Goal: Use online tool/utility: Use online tool/utility

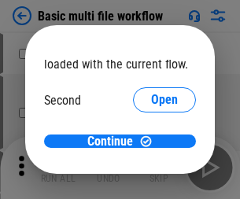
click at [151, 141] on span "Open" at bounding box center [164, 147] width 27 height 13
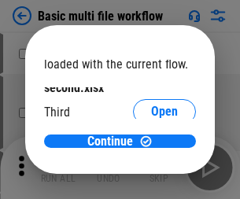
scroll to position [45, 0]
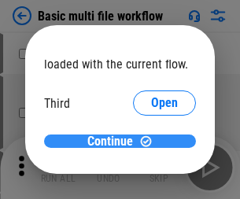
click at [114, 141] on span "Continue" at bounding box center [110, 141] width 46 height 13
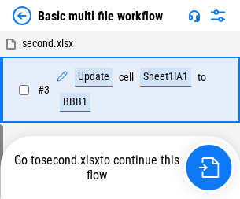
scroll to position [269, 0]
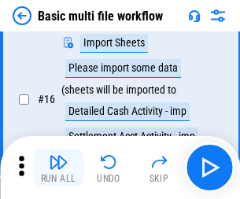
click at [58, 167] on img "button" at bounding box center [58, 161] width 19 height 19
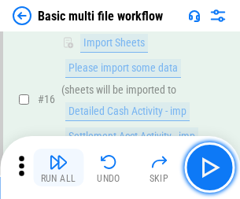
scroll to position [1045, 0]
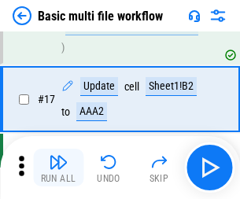
click at [58, 167] on img "button" at bounding box center [58, 161] width 19 height 19
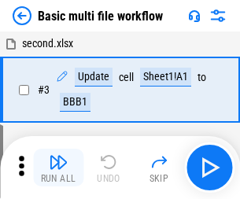
click at [58, 167] on img "button" at bounding box center [58, 161] width 19 height 19
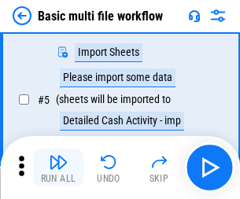
click at [58, 167] on img "button" at bounding box center [58, 161] width 19 height 19
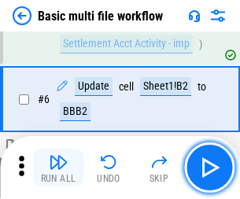
click at [58, 167] on img "button" at bounding box center [58, 161] width 19 height 19
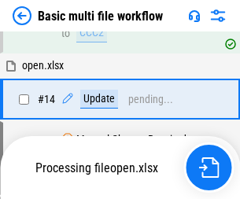
scroll to position [1045, 0]
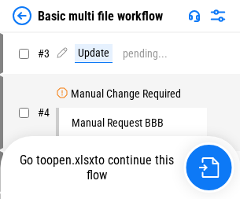
scroll to position [167, 0]
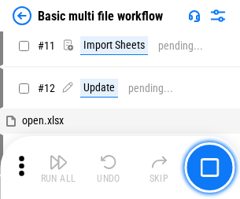
click at [58, 167] on img "button" at bounding box center [58, 161] width 19 height 19
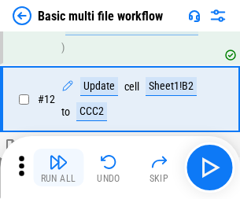
click at [58, 167] on img "button" at bounding box center [58, 161] width 19 height 19
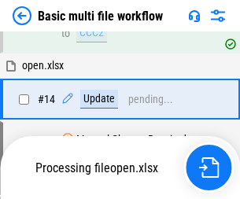
scroll to position [935, 0]
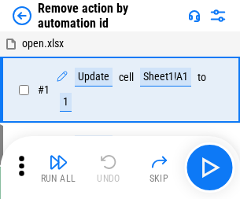
scroll to position [58, 0]
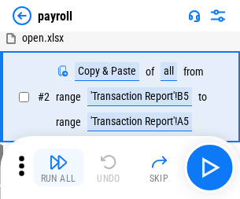
click at [58, 167] on img "button" at bounding box center [58, 161] width 19 height 19
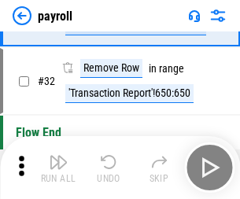
scroll to position [194, 0]
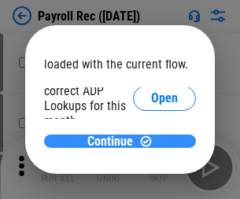
click at [114, 141] on span "Continue" at bounding box center [110, 141] width 46 height 13
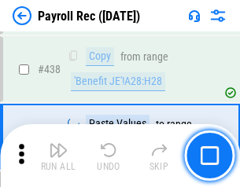
scroll to position [7991, 0]
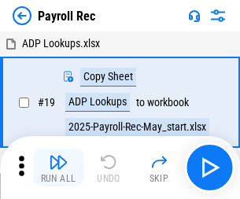
click at [58, 167] on img "button" at bounding box center [58, 161] width 19 height 19
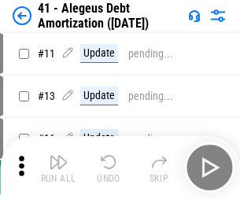
click at [58, 167] on img "button" at bounding box center [58, 161] width 19 height 19
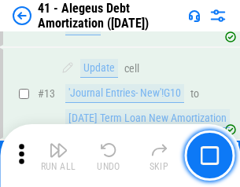
scroll to position [194, 0]
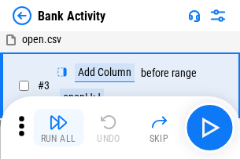
click at [58, 128] on img "button" at bounding box center [58, 122] width 19 height 19
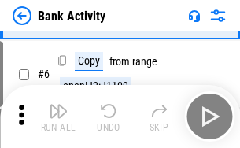
scroll to position [83, 0]
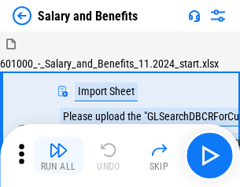
click at [58, 156] on img "button" at bounding box center [58, 150] width 19 height 19
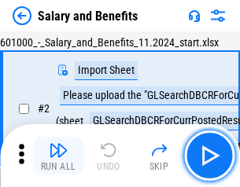
scroll to position [114, 0]
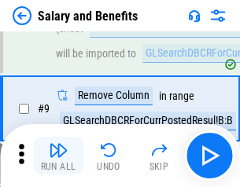
click at [58, 156] on img "button" at bounding box center [58, 150] width 19 height 19
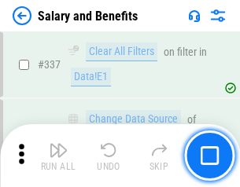
scroll to position [7354, 0]
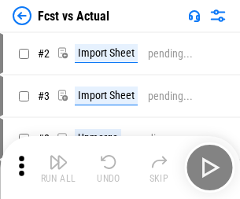
click at [58, 156] on img "button" at bounding box center [58, 161] width 19 height 19
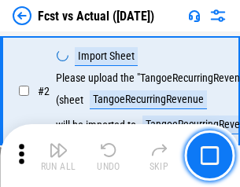
scroll to position [147, 0]
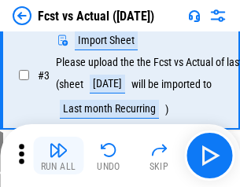
click at [58, 156] on img "button" at bounding box center [58, 150] width 19 height 19
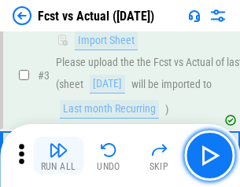
scroll to position [236, 0]
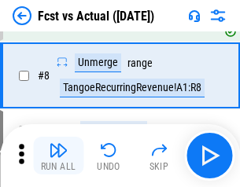
click at [58, 156] on img "button" at bounding box center [58, 150] width 19 height 19
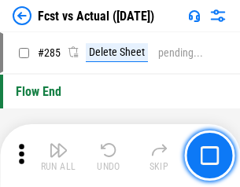
scroll to position [7434, 0]
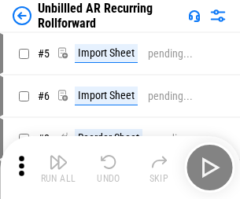
click at [58, 156] on img "button" at bounding box center [58, 161] width 19 height 19
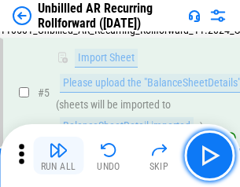
scroll to position [148, 0]
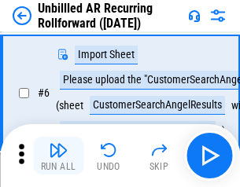
click at [58, 156] on img "button" at bounding box center [58, 150] width 19 height 19
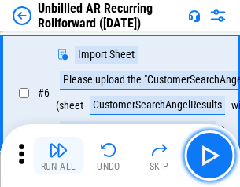
scroll to position [253, 0]
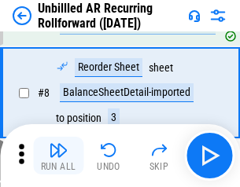
click at [58, 156] on img "button" at bounding box center [58, 150] width 19 height 19
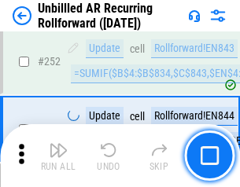
scroll to position [5335, 0]
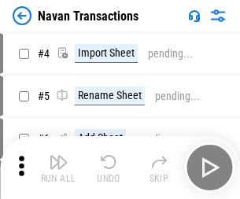
click at [58, 156] on img "button" at bounding box center [58, 161] width 19 height 19
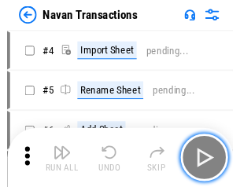
scroll to position [135, 0]
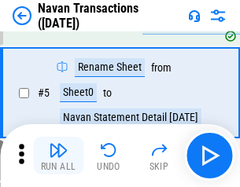
click at [58, 156] on img "button" at bounding box center [58, 150] width 19 height 19
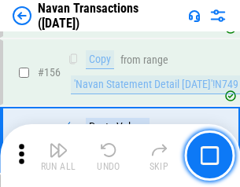
scroll to position [5093, 0]
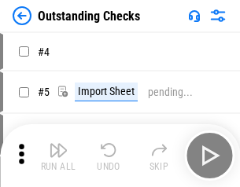
click at [58, 156] on img "button" at bounding box center [58, 150] width 19 height 19
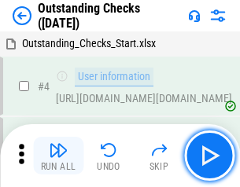
scroll to position [164, 0]
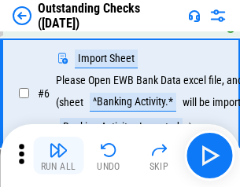
click at [58, 156] on img "button" at bounding box center [58, 150] width 19 height 19
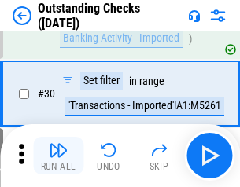
click at [58, 156] on img "button" at bounding box center [58, 150] width 19 height 19
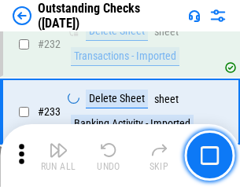
scroll to position [4770, 0]
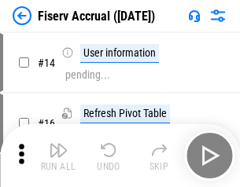
click at [58, 156] on img "button" at bounding box center [58, 150] width 19 height 19
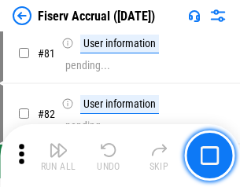
scroll to position [2064, 0]
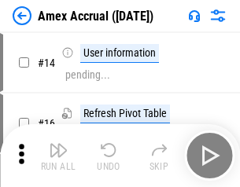
click at [58, 156] on img "button" at bounding box center [58, 150] width 19 height 19
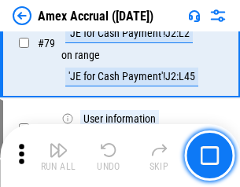
scroll to position [2039, 0]
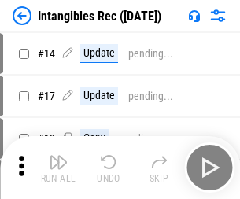
click at [58, 167] on img "button" at bounding box center [58, 161] width 19 height 19
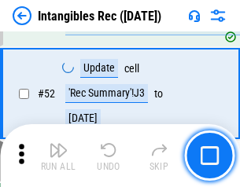
scroll to position [612, 0]
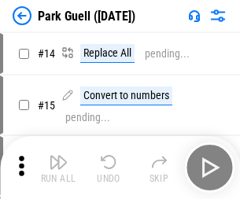
click at [58, 156] on img "button" at bounding box center [58, 161] width 19 height 19
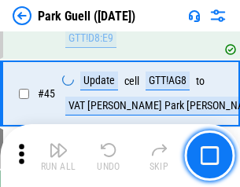
scroll to position [1964, 0]
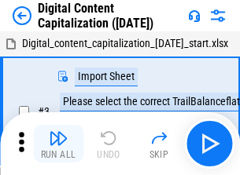
click at [58, 132] on img "button" at bounding box center [58, 138] width 19 height 19
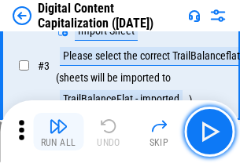
scroll to position [147, 0]
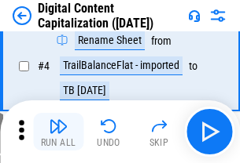
click at [58, 132] on img "button" at bounding box center [58, 126] width 19 height 19
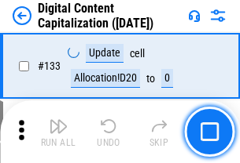
scroll to position [1666, 0]
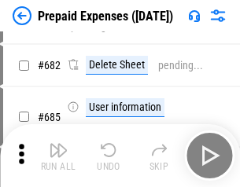
click at [58, 156] on img "button" at bounding box center [58, 150] width 19 height 19
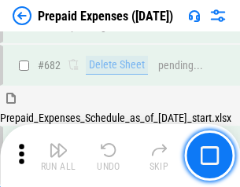
scroll to position [4319, 0]
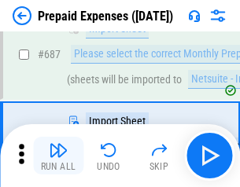
click at [58, 156] on img "button" at bounding box center [58, 150] width 19 height 19
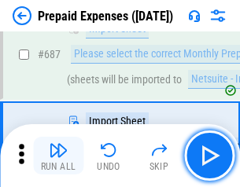
scroll to position [4399, 0]
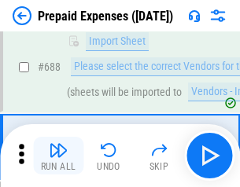
click at [58, 156] on img "button" at bounding box center [58, 150] width 19 height 19
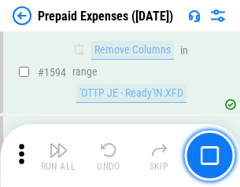
scroll to position [15293, 0]
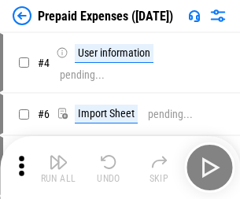
click at [58, 167] on img "button" at bounding box center [58, 161] width 19 height 19
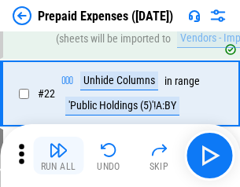
click at [58, 156] on img "button" at bounding box center [58, 150] width 19 height 19
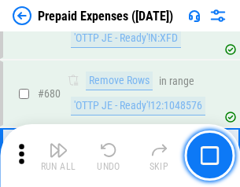
scroll to position [5470, 0]
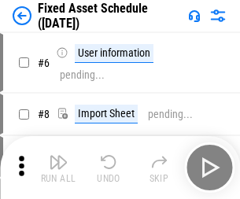
click at [58, 167] on img "button" at bounding box center [58, 161] width 19 height 19
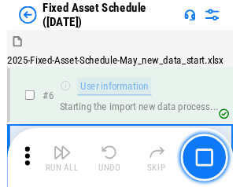
scroll to position [165, 0]
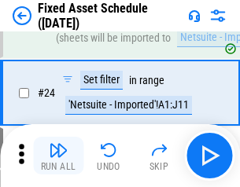
click at [58, 156] on img "button" at bounding box center [58, 150] width 19 height 19
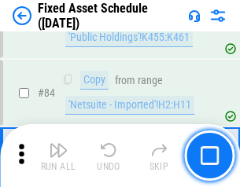
scroll to position [2158, 0]
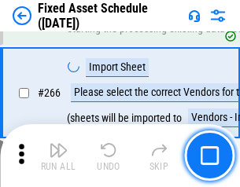
click at [58, 156] on img "button" at bounding box center [58, 150] width 19 height 19
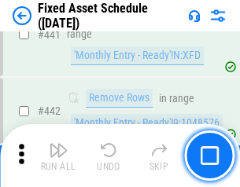
scroll to position [7021, 0]
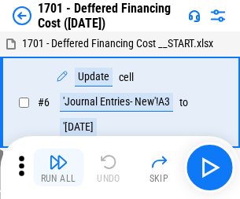
click at [58, 167] on img "button" at bounding box center [58, 161] width 19 height 19
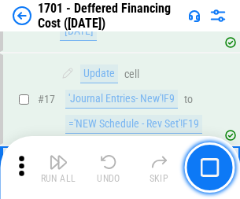
scroll to position [188, 0]
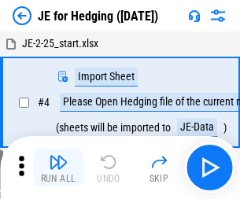
click at [58, 156] on img "button" at bounding box center [58, 161] width 19 height 19
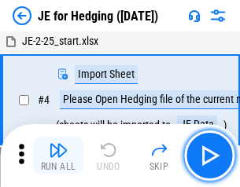
scroll to position [89, 0]
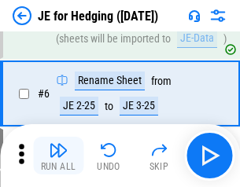
click at [58, 156] on img "button" at bounding box center [58, 150] width 19 height 19
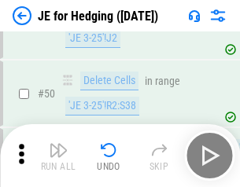
scroll to position [1017, 0]
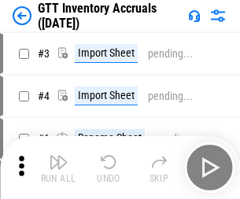
click at [58, 156] on img "button" at bounding box center [58, 161] width 19 height 19
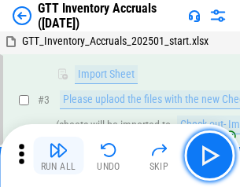
scroll to position [101, 0]
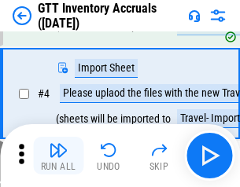
click at [58, 156] on img "button" at bounding box center [58, 150] width 19 height 19
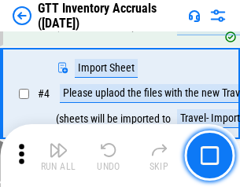
scroll to position [181, 0]
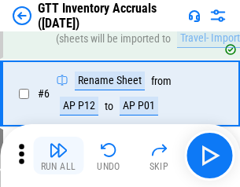
click at [58, 156] on img "button" at bounding box center [58, 150] width 19 height 19
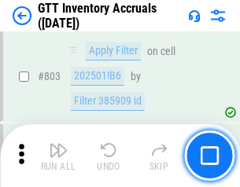
scroll to position [11922, 0]
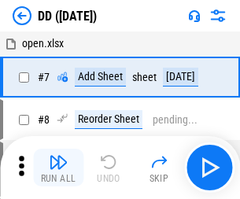
click at [58, 167] on img "button" at bounding box center [58, 161] width 19 height 19
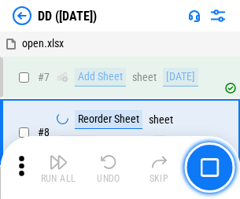
scroll to position [152, 0]
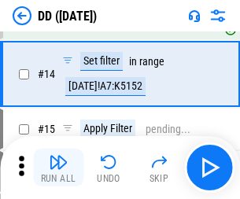
click at [58, 167] on img "button" at bounding box center [58, 161] width 19 height 19
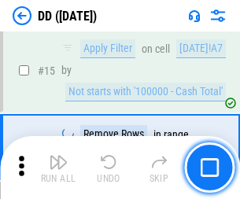
scroll to position [404, 0]
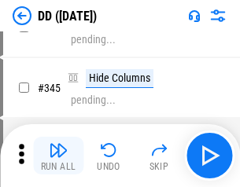
click at [58, 156] on img "button" at bounding box center [58, 150] width 19 height 19
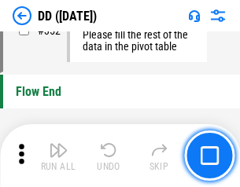
scroll to position [7518, 0]
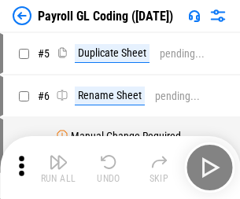
click at [58, 167] on img "button" at bounding box center [58, 161] width 19 height 19
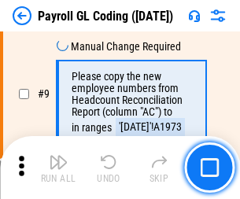
scroll to position [288, 0]
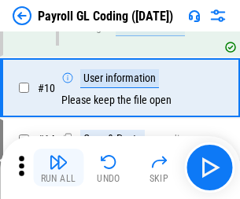
click at [58, 167] on img "button" at bounding box center [58, 161] width 19 height 19
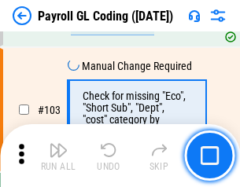
scroll to position [3685, 0]
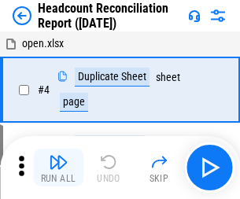
click at [58, 167] on img "button" at bounding box center [58, 161] width 19 height 19
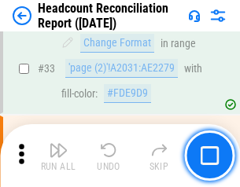
scroll to position [1446, 0]
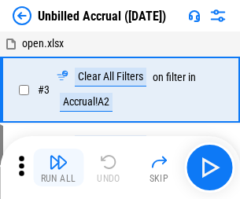
click at [58, 167] on img "button" at bounding box center [58, 161] width 19 height 19
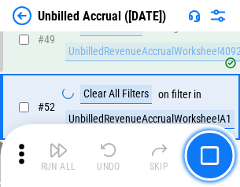
scroll to position [1425, 0]
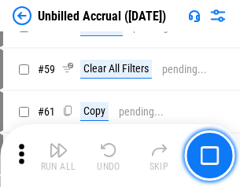
click at [58, 156] on img "button" at bounding box center [58, 150] width 19 height 19
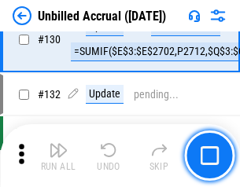
scroll to position [4679, 0]
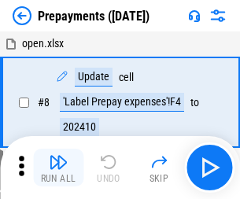
click at [58, 167] on img "button" at bounding box center [58, 161] width 19 height 19
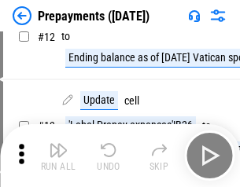
scroll to position [98, 0]
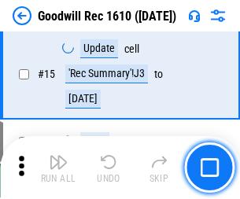
scroll to position [269, 0]
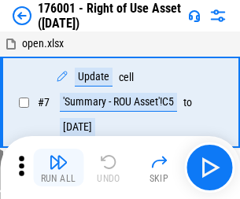
click at [58, 167] on img "button" at bounding box center [58, 161] width 19 height 19
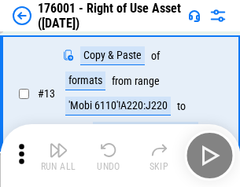
scroll to position [101, 0]
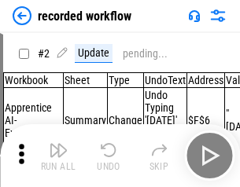
click at [58, 156] on img "button" at bounding box center [58, 150] width 19 height 19
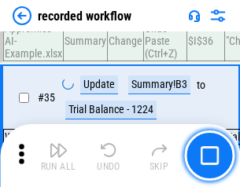
scroll to position [4910, 0]
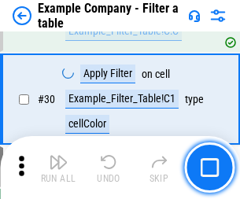
scroll to position [1437, 0]
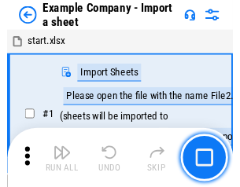
scroll to position [132, 0]
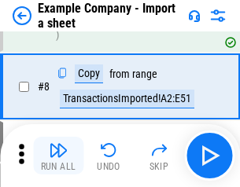
click at [58, 156] on img "button" at bounding box center [58, 150] width 19 height 19
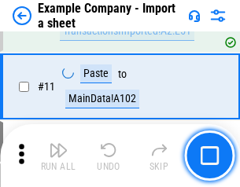
scroll to position [347, 0]
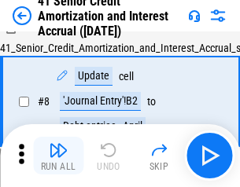
click at [58, 156] on img "button" at bounding box center [58, 150] width 19 height 19
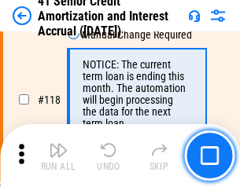
scroll to position [1482, 0]
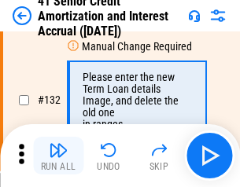
click at [58, 156] on img "button" at bounding box center [58, 150] width 19 height 19
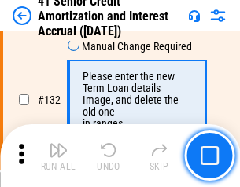
scroll to position [1641, 0]
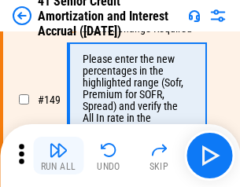
click at [58, 156] on img "button" at bounding box center [58, 150] width 19 height 19
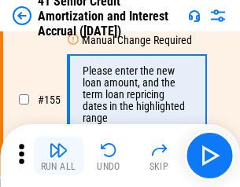
click at [58, 156] on img "button" at bounding box center [58, 150] width 19 height 19
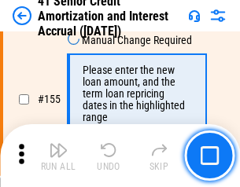
scroll to position [1915, 0]
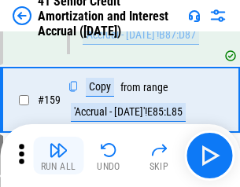
click at [58, 156] on img "button" at bounding box center [58, 150] width 19 height 19
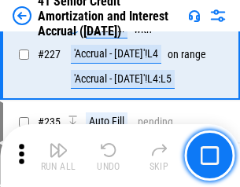
scroll to position [3518, 0]
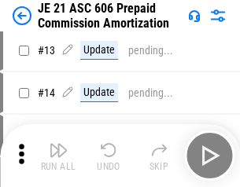
click at [58, 156] on img "button" at bounding box center [58, 150] width 19 height 19
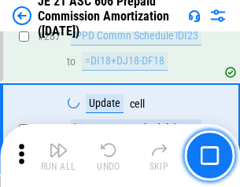
scroll to position [2890, 0]
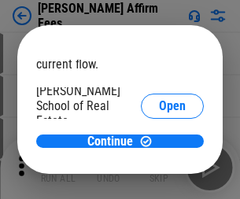
click at [159, 182] on span "Open" at bounding box center [172, 188] width 27 height 13
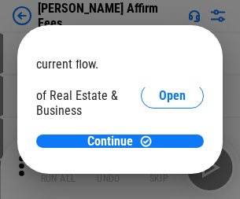
click at [159, 164] on span "Open" at bounding box center [172, 170] width 27 height 13
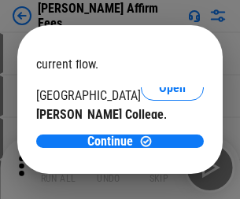
click at [159, 147] on span "Open" at bounding box center [172, 153] width 27 height 13
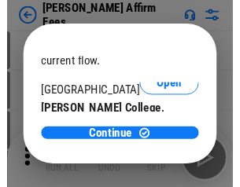
scroll to position [247, 0]
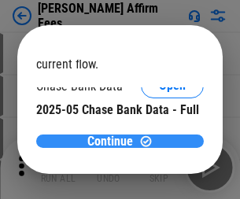
click at [114, 141] on span "Continue" at bounding box center [110, 141] width 46 height 13
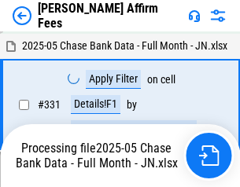
scroll to position [3398, 0]
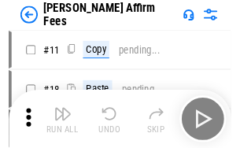
scroll to position [16, 0]
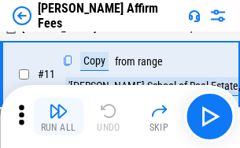
click at [58, 116] on img "button" at bounding box center [58, 110] width 19 height 19
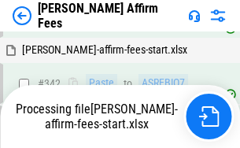
scroll to position [3589, 0]
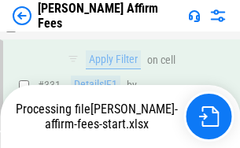
scroll to position [3442, 0]
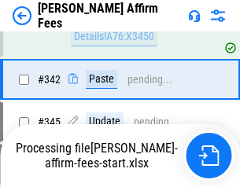
scroll to position [3490, 0]
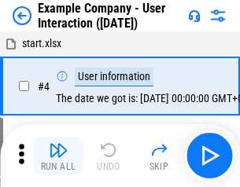
click at [58, 156] on img "button" at bounding box center [58, 150] width 19 height 19
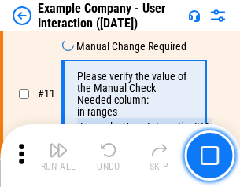
scroll to position [340, 0]
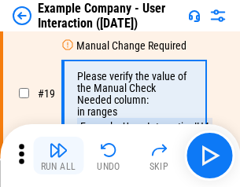
click at [58, 156] on img "button" at bounding box center [58, 150] width 19 height 19
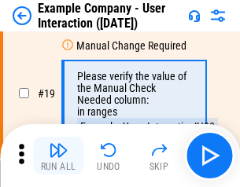
click at [58, 156] on img "button" at bounding box center [58, 150] width 19 height 19
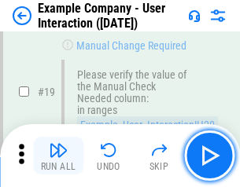
scroll to position [434, 0]
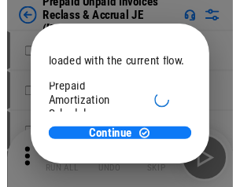
scroll to position [93, 0]
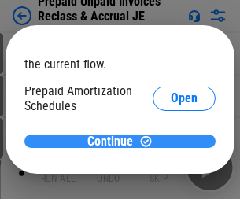
click at [114, 141] on span "Continue" at bounding box center [110, 141] width 46 height 13
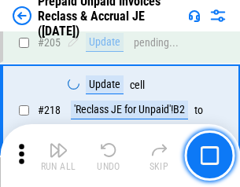
scroll to position [2036, 0]
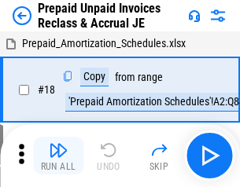
click at [58, 156] on img "button" at bounding box center [58, 150] width 19 height 19
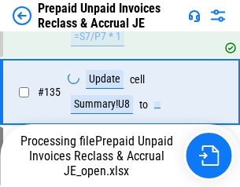
scroll to position [1956, 0]
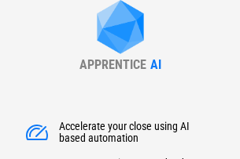
type input "******"
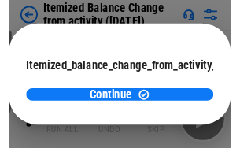
scroll to position [115, 0]
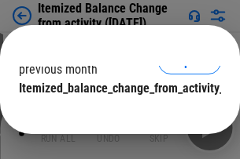
click at [114, 114] on span "Continue" at bounding box center [110, 120] width 46 height 13
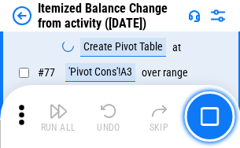
scroll to position [1535, 0]
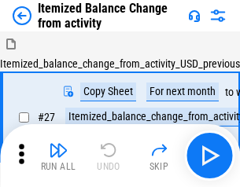
scroll to position [24, 0]
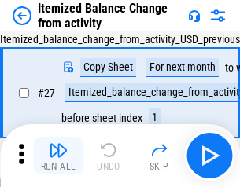
click at [58, 156] on img "button" at bounding box center [58, 150] width 19 height 19
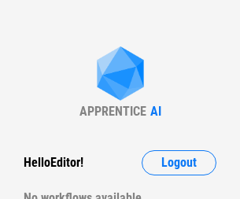
scroll to position [179, 0]
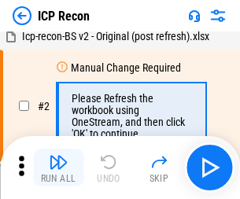
click at [58, 167] on img "button" at bounding box center [58, 161] width 19 height 19
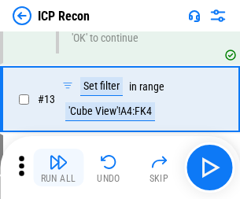
click at [58, 167] on img "button" at bounding box center [58, 161] width 19 height 19
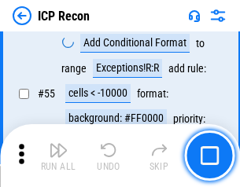
scroll to position [1369, 0]
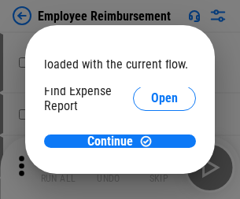
click at [151, 182] on span "Open" at bounding box center [164, 188] width 27 height 13
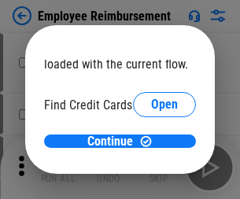
scroll to position [92, 0]
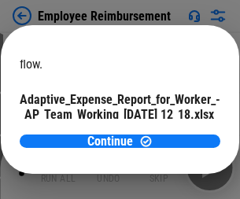
click at [175, 132] on span "Open" at bounding box center [188, 138] width 27 height 13
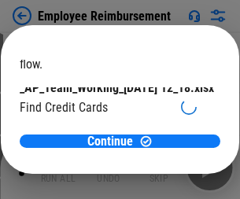
scroll to position [163, 0]
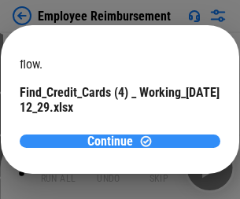
click at [114, 141] on span "Continue" at bounding box center [110, 141] width 46 height 13
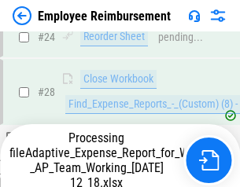
scroll to position [734, 0]
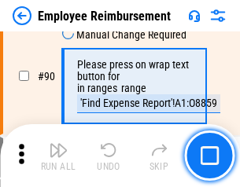
click at [58, 156] on img "button" at bounding box center [58, 150] width 19 height 19
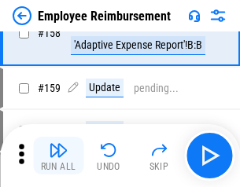
click at [58, 156] on img "button" at bounding box center [58, 150] width 19 height 19
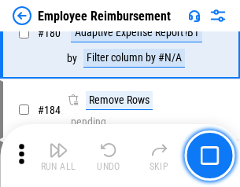
scroll to position [3992, 0]
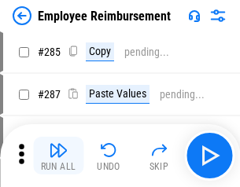
click at [58, 156] on img "button" at bounding box center [58, 150] width 19 height 19
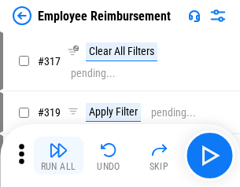
click at [58, 156] on img "button" at bounding box center [58, 150] width 19 height 19
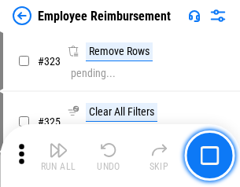
scroll to position [8073, 0]
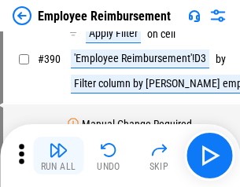
click at [58, 156] on img "button" at bounding box center [58, 150] width 19 height 19
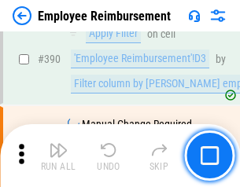
click at [58, 156] on img "button" at bounding box center [58, 150] width 19 height 19
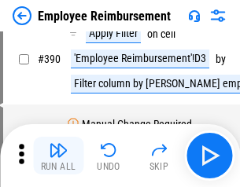
click at [58, 156] on img "button" at bounding box center [58, 150] width 19 height 19
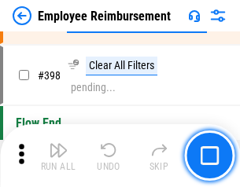
scroll to position [9634, 0]
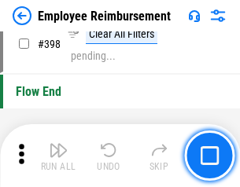
click at [58, 156] on img "button" at bounding box center [58, 150] width 19 height 19
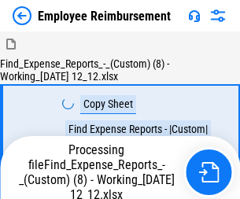
scroll to position [53, 0]
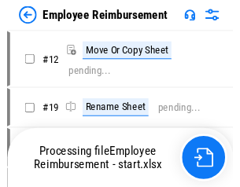
scroll to position [53, 0]
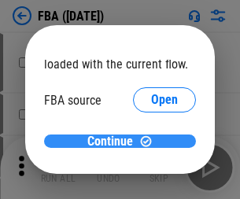
click at [114, 141] on span "Continue" at bounding box center [110, 141] width 46 height 13
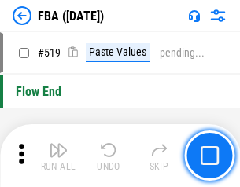
scroll to position [12091, 0]
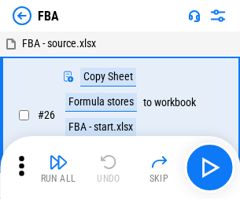
scroll to position [16, 0]
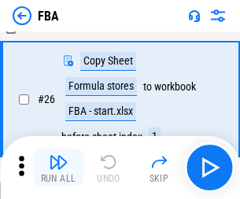
click at [58, 167] on img "button" at bounding box center [58, 161] width 19 height 19
